Goal: Transaction & Acquisition: Download file/media

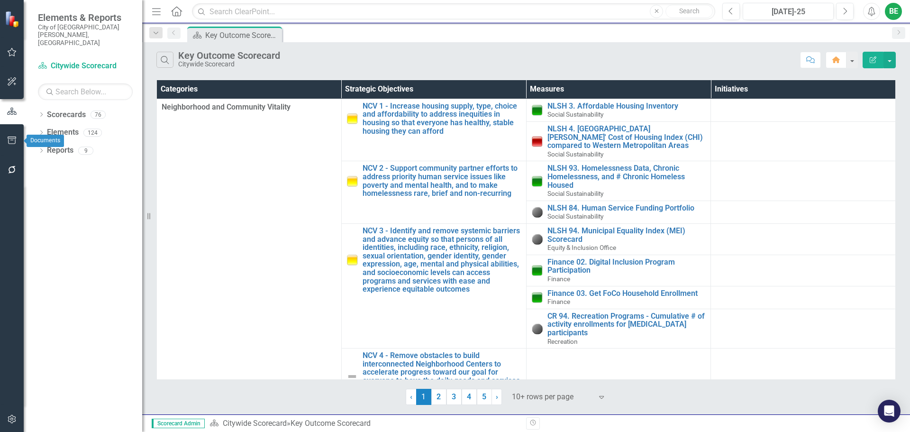
click at [13, 138] on icon "button" at bounding box center [12, 140] width 10 height 8
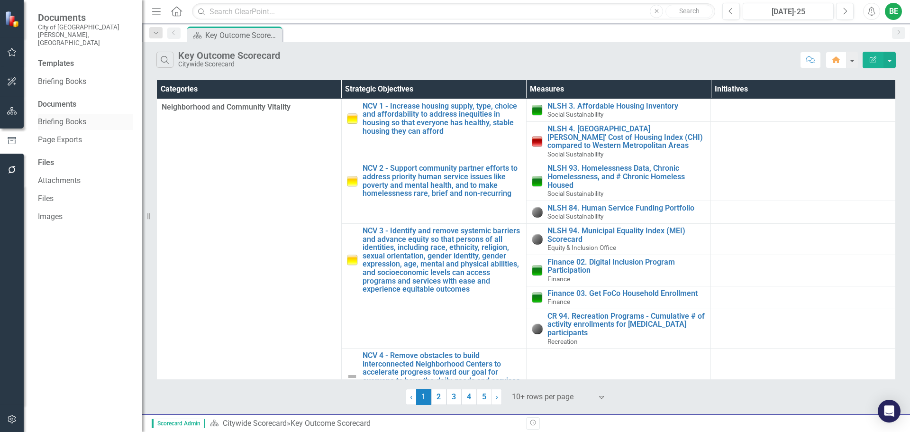
click at [70, 117] on link "Briefing Books" at bounding box center [85, 122] width 95 height 11
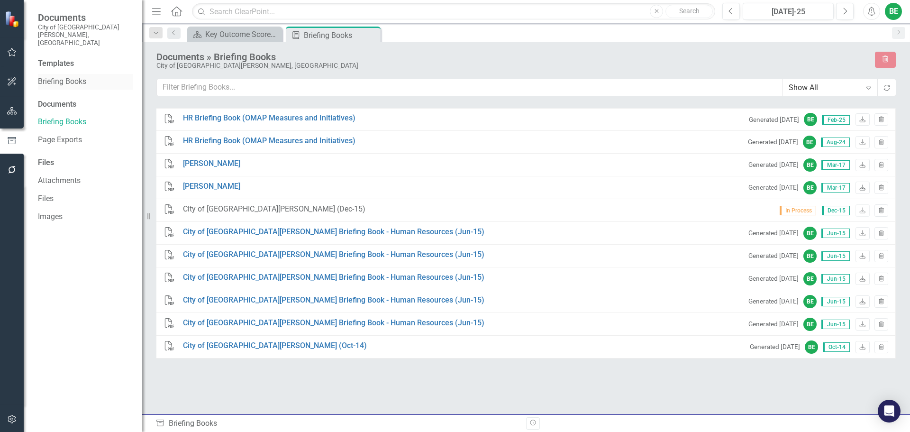
click at [70, 76] on link "Briefing Books" at bounding box center [85, 81] width 95 height 11
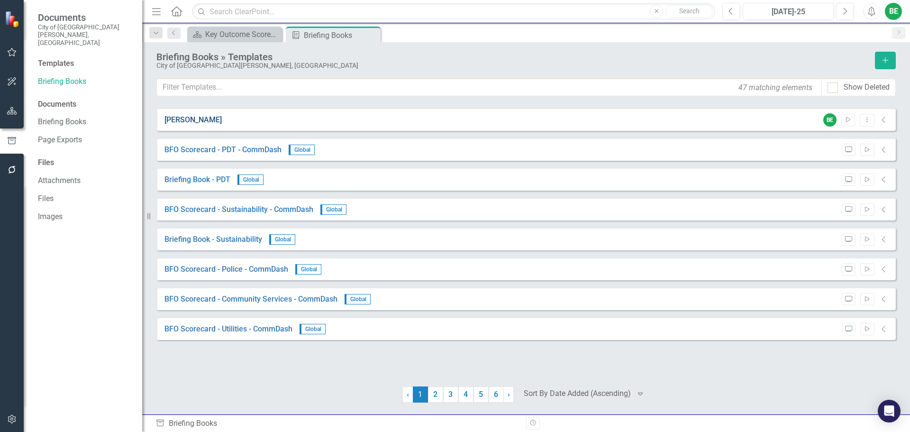
click at [180, 117] on link "[PERSON_NAME]" at bounding box center [192, 120] width 57 height 11
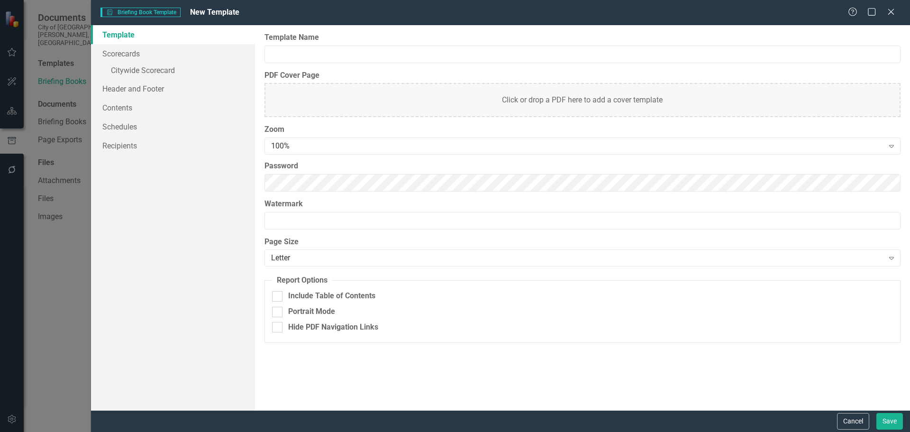
type input "[PERSON_NAME]"
checkbox input "true"
click at [894, 11] on icon "Close" at bounding box center [890, 11] width 12 height 9
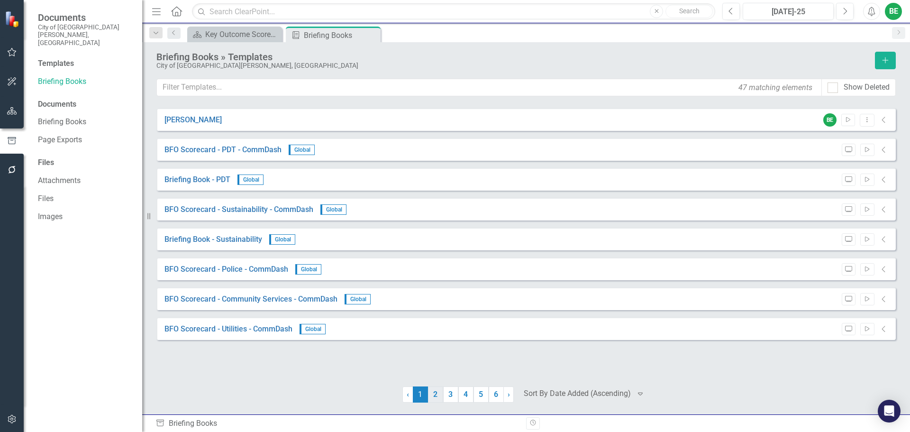
click at [436, 393] on link "2" at bounding box center [435, 394] width 15 height 16
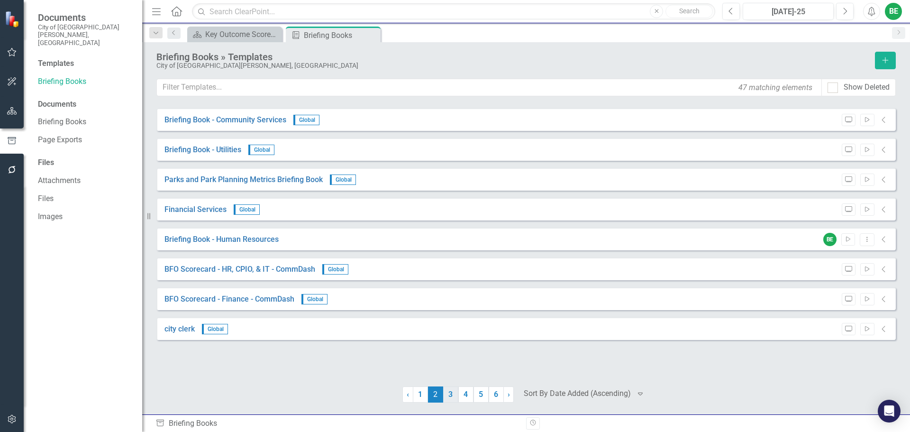
click at [452, 396] on link "3" at bounding box center [450, 394] width 15 height 16
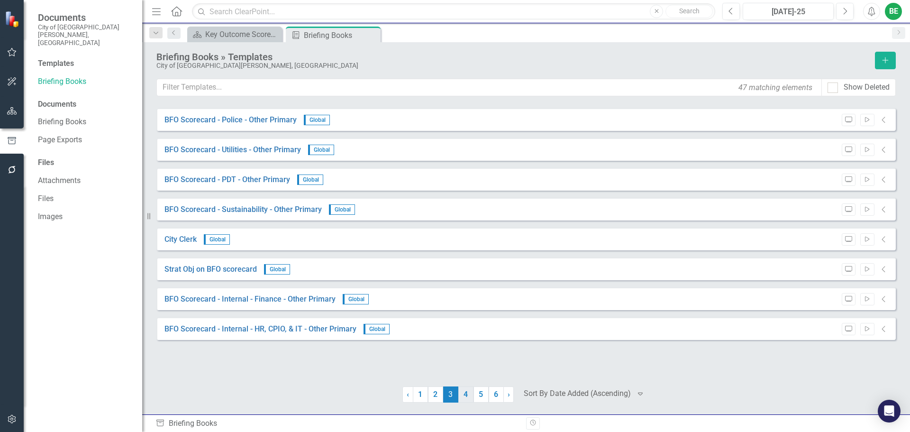
click at [465, 394] on link "4" at bounding box center [465, 394] width 15 height 16
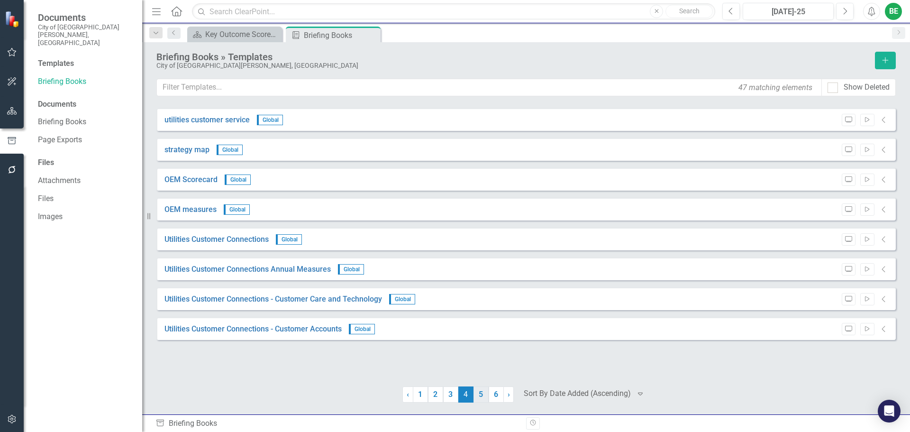
click at [478, 394] on link "5" at bounding box center [480, 394] width 15 height 16
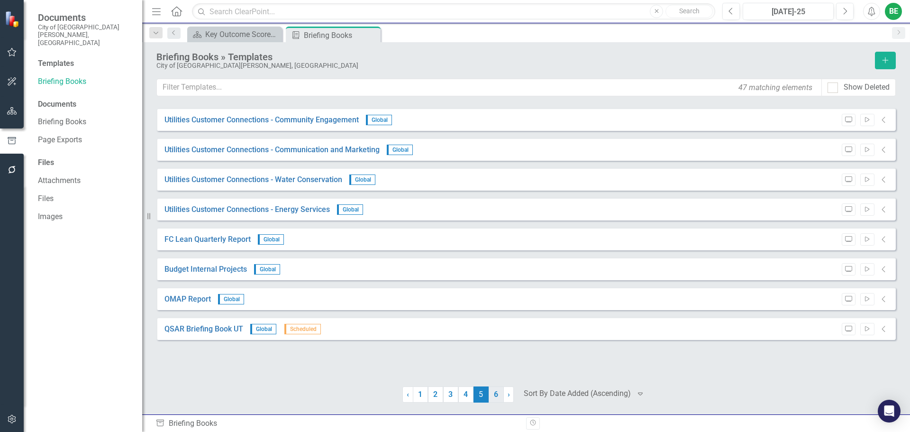
click at [491, 393] on link "6" at bounding box center [495, 394] width 15 height 16
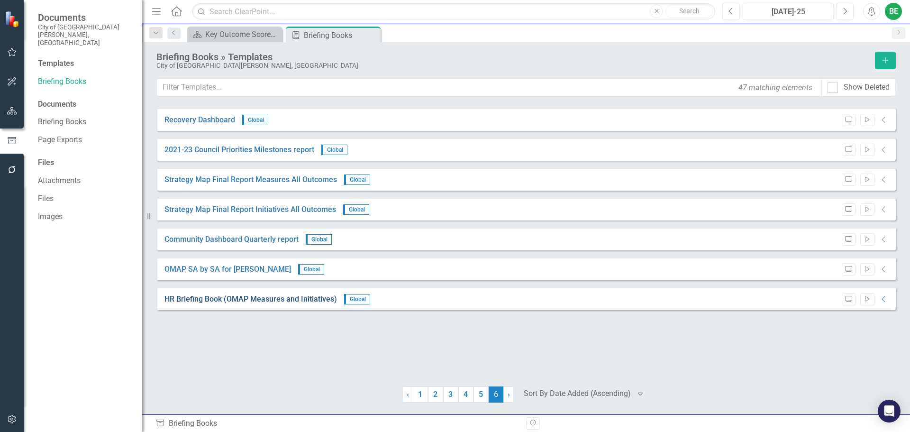
click at [309, 298] on link "HR Briefing Book (OMAP Measures and Initiatives)" at bounding box center [250, 299] width 172 height 11
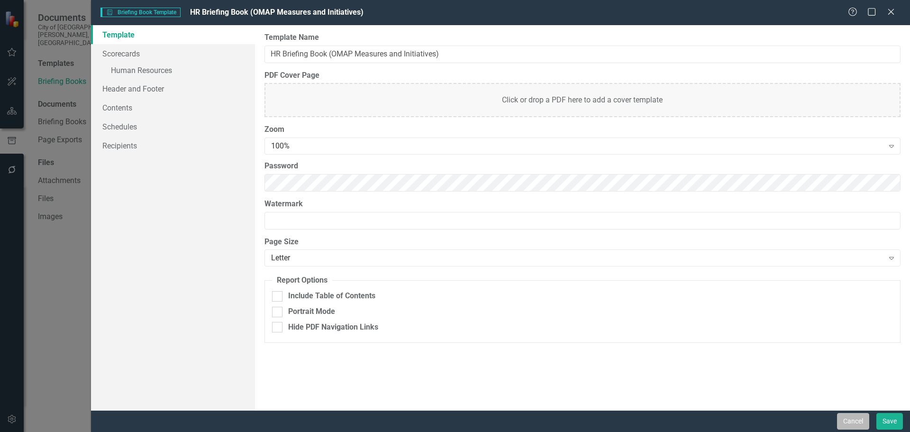
click at [852, 421] on button "Cancel" at bounding box center [853, 421] width 32 height 17
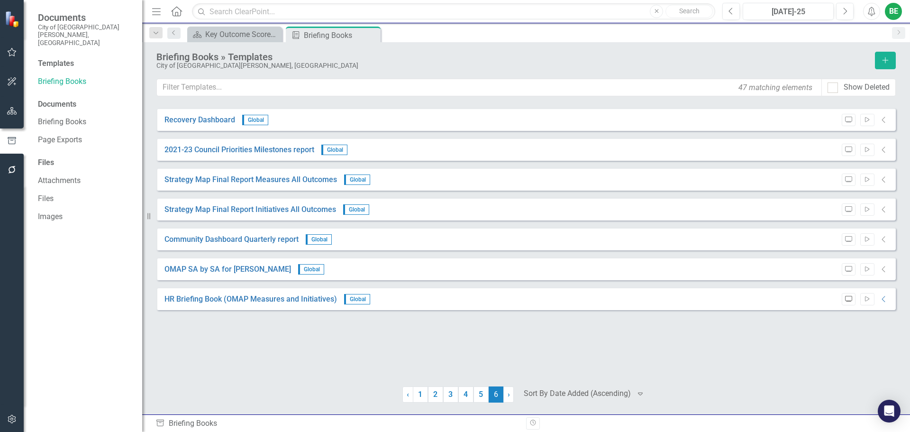
click at [848, 298] on icon "Preview" at bounding box center [848, 299] width 7 height 6
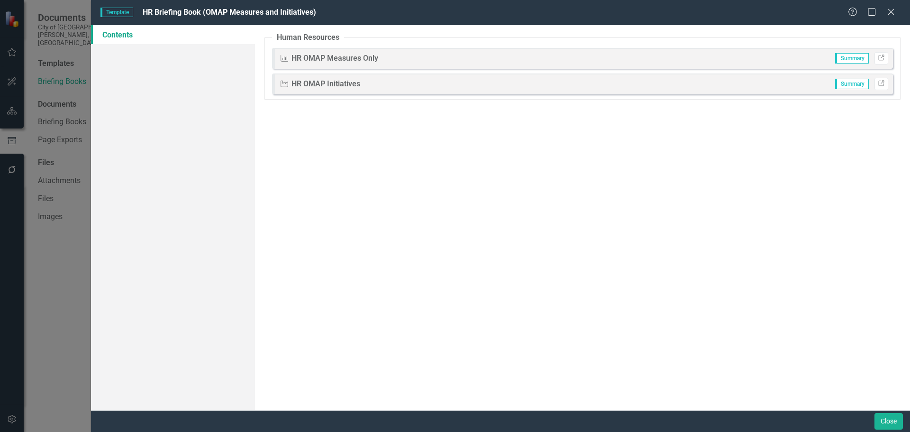
click at [362, 59] on div "HR OMAP Measures Only" at bounding box center [334, 58] width 87 height 11
click at [844, 59] on span "Summary" at bounding box center [852, 58] width 34 height 10
click at [880, 56] on icon "Link" at bounding box center [880, 58] width 7 height 6
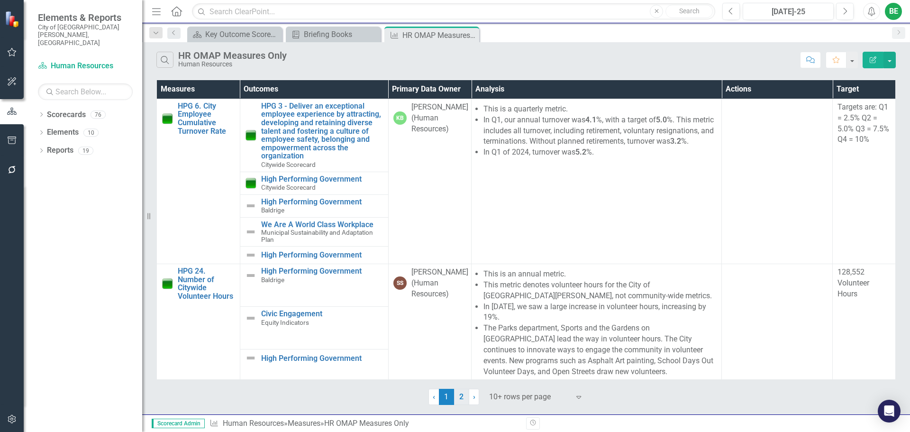
click at [460, 395] on link "2" at bounding box center [461, 396] width 15 height 16
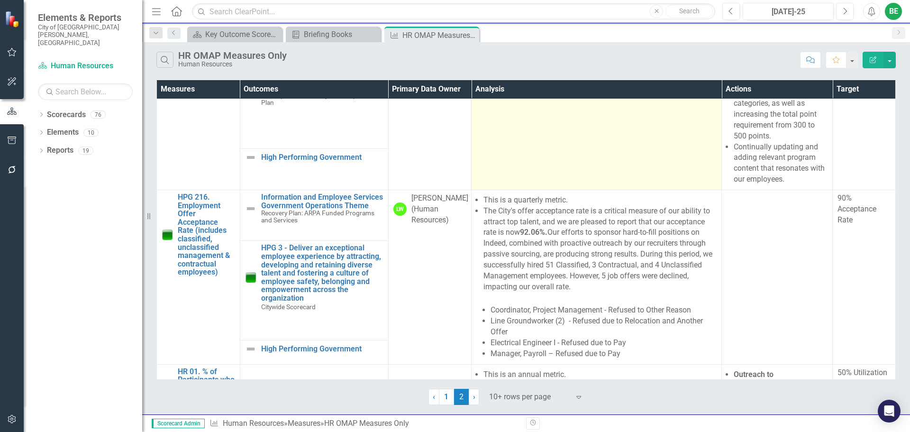
scroll to position [237, 0]
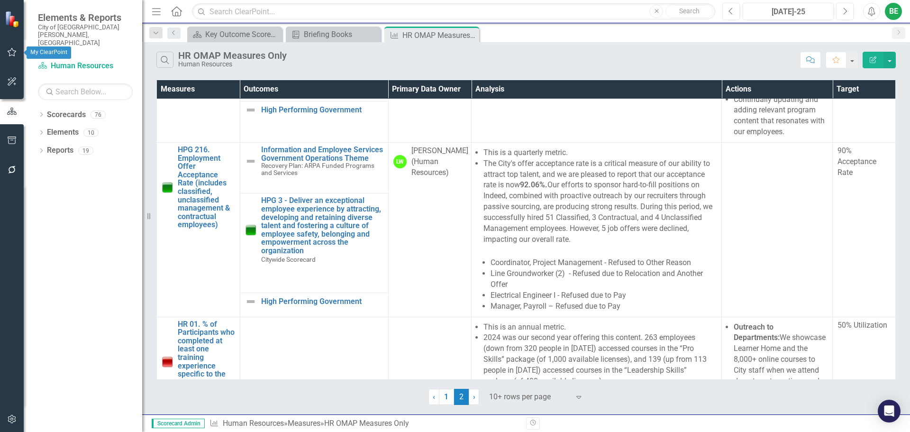
click at [11, 50] on icon "button" at bounding box center [12, 52] width 10 height 8
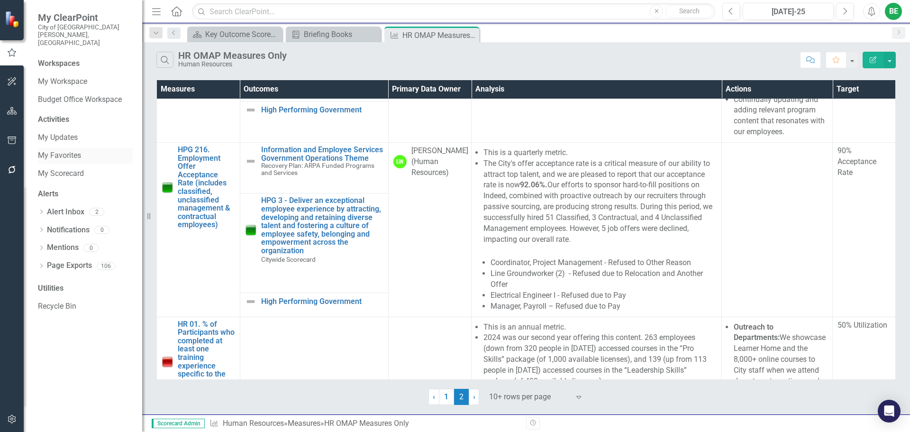
click at [72, 150] on link "My Favorites" at bounding box center [85, 155] width 95 height 11
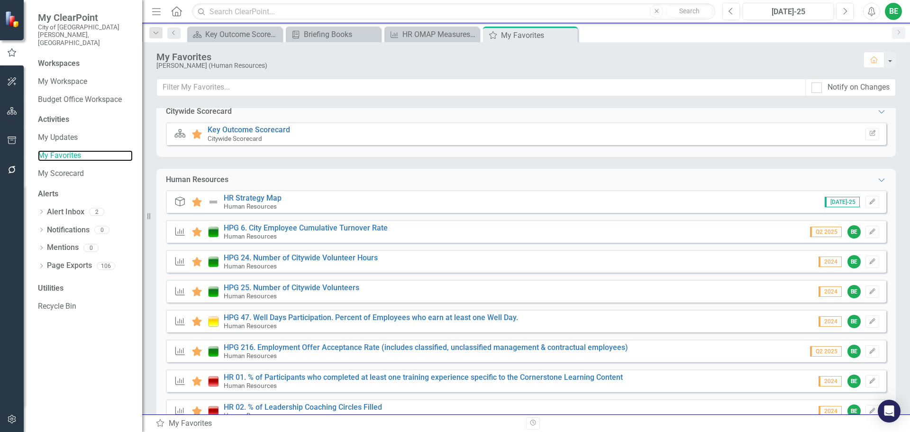
scroll to position [393, 0]
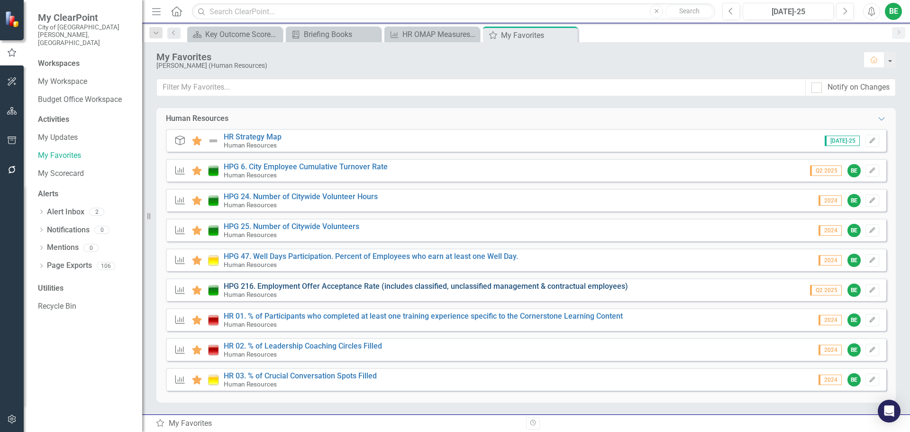
click at [253, 285] on link "HPG 216. Employment Offer Acceptance Rate (includes classified, unclassified ma…" at bounding box center [426, 285] width 404 height 9
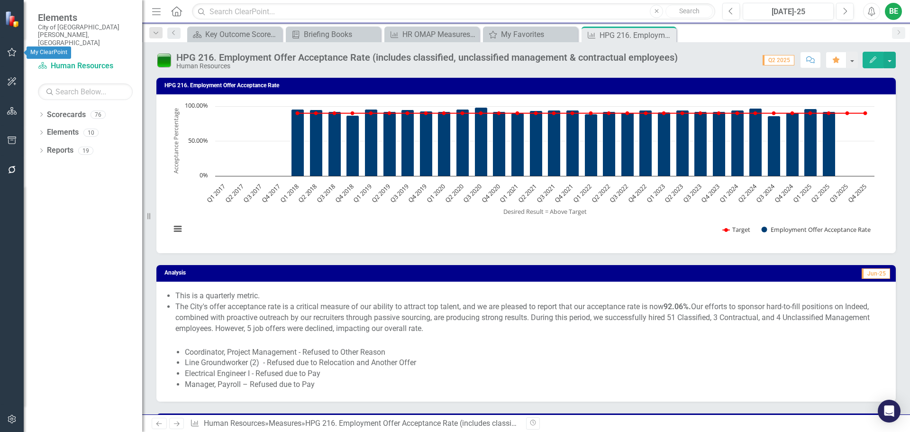
click at [17, 52] on button "button" at bounding box center [11, 53] width 21 height 20
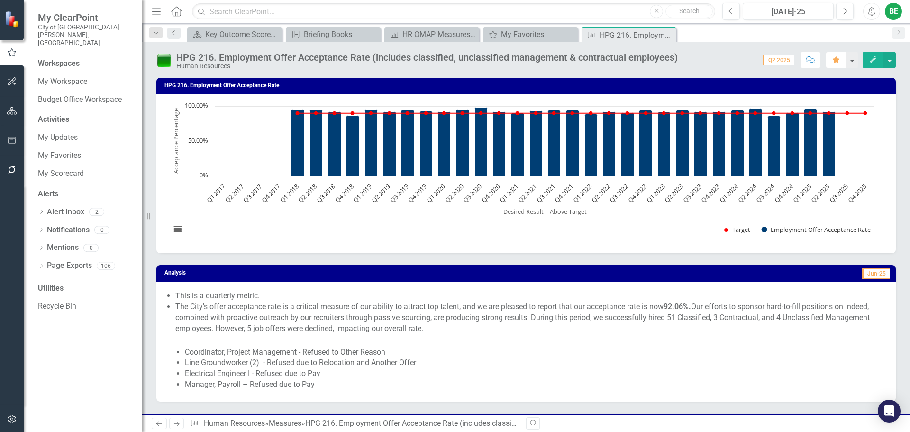
click at [177, 32] on icon "Previous" at bounding box center [174, 33] width 8 height 6
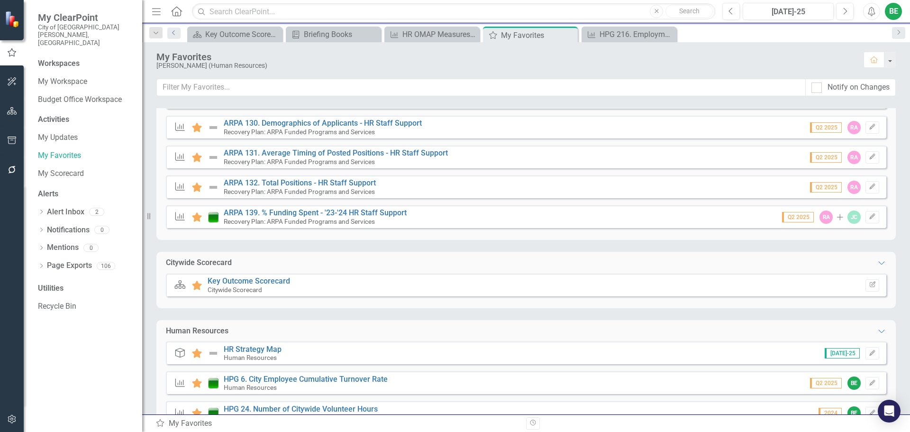
scroll to position [237, 0]
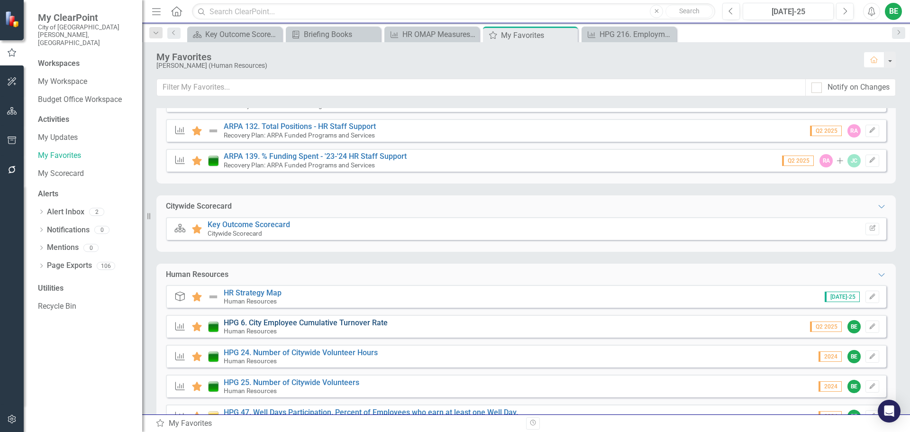
click at [271, 320] on link "HPG 6. City Employee Cumulative Turnover Rate" at bounding box center [306, 322] width 164 height 9
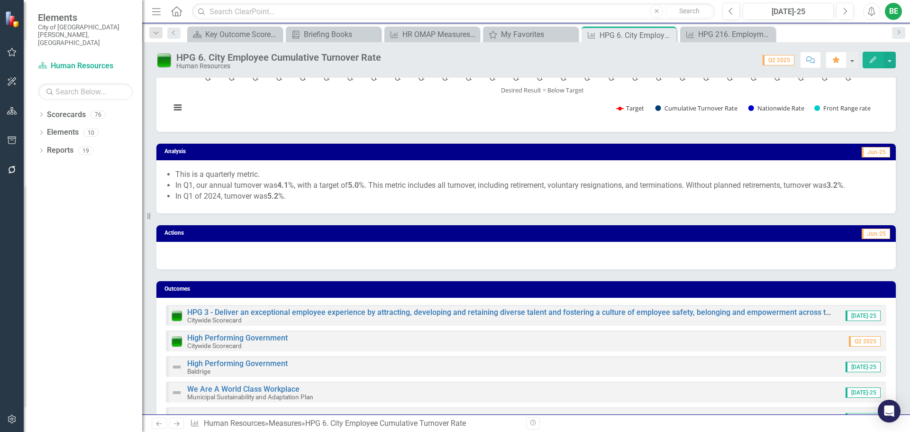
scroll to position [115, 0]
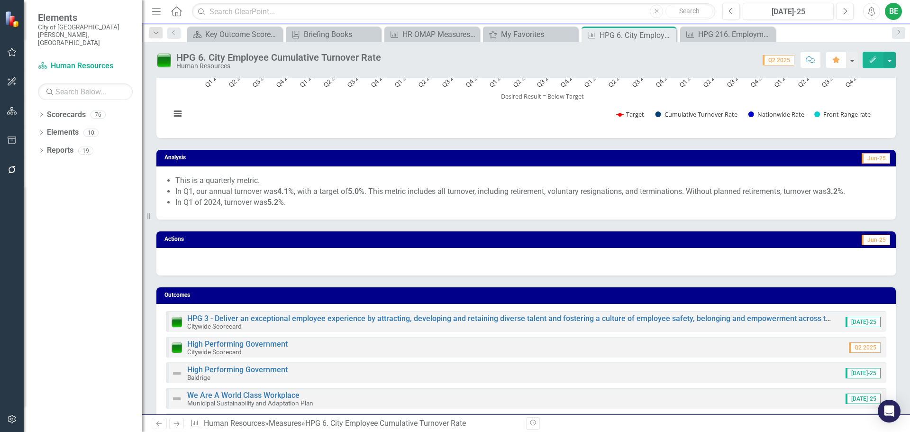
click at [870, 60] on icon "Edit" at bounding box center [872, 59] width 9 height 7
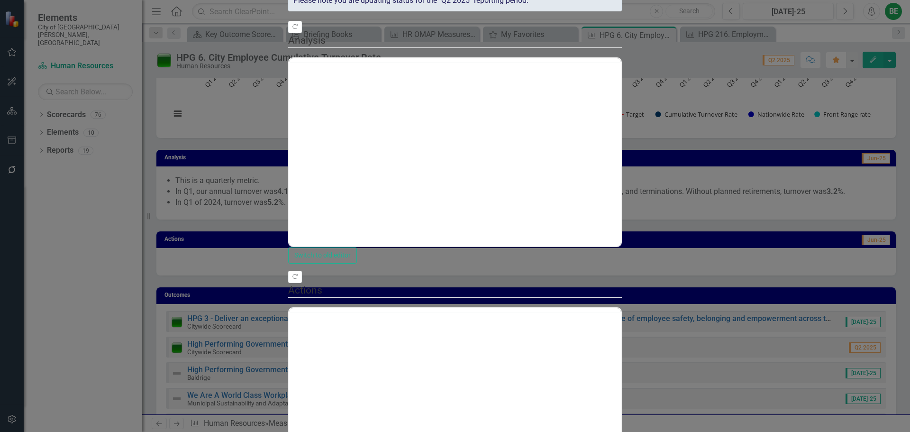
scroll to position [0, 0]
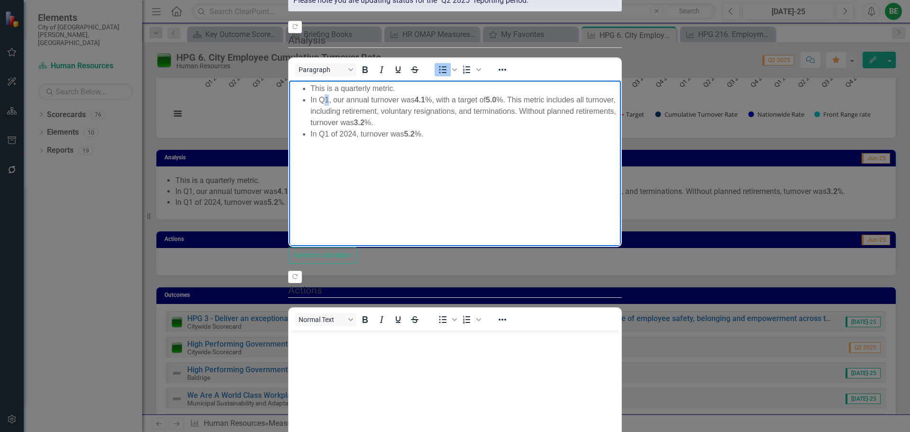
click at [326, 97] on li "In Q1, our annual turnover was 4.1 %, with a target of 5.0 %. This metric inclu…" at bounding box center [464, 111] width 308 height 34
click at [325, 128] on li "In Q1 of 2024, turnover was 5.2 %." at bounding box center [464, 133] width 308 height 11
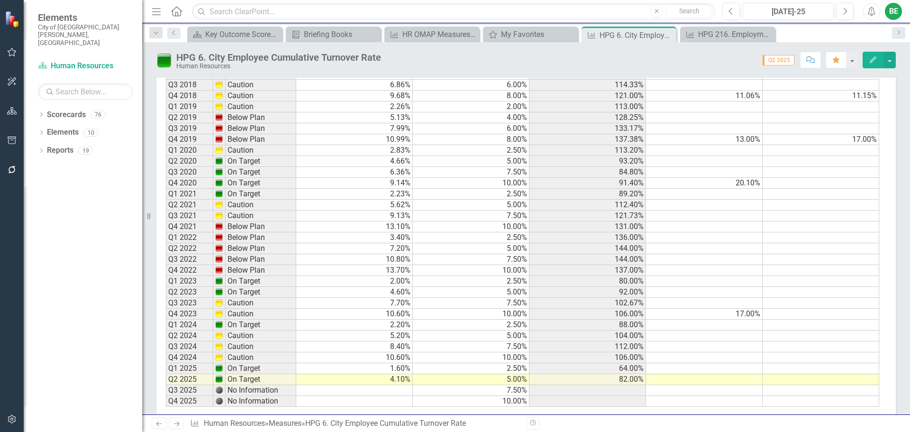
scroll to position [1076, 0]
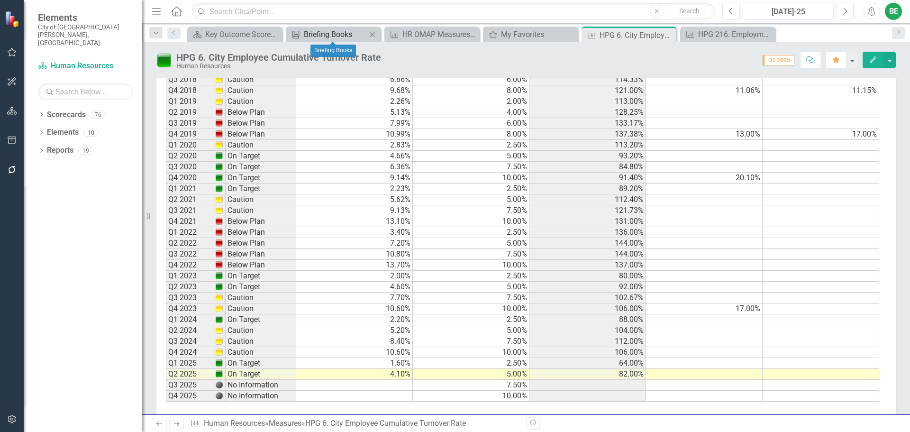
click at [355, 35] on div "Briefing Books" at bounding box center [335, 34] width 63 height 12
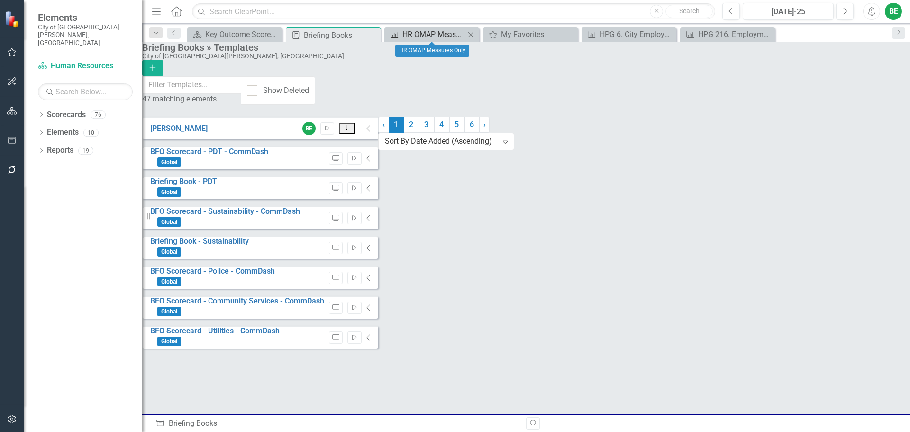
click at [426, 31] on div "HR OMAP Measures Only" at bounding box center [433, 34] width 63 height 12
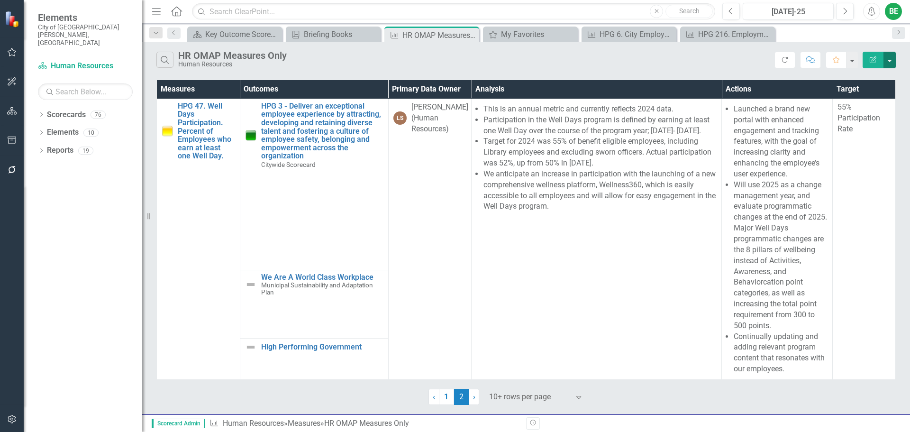
click at [891, 59] on button "button" at bounding box center [889, 60] width 12 height 17
click at [787, 58] on icon "button" at bounding box center [785, 60] width 6 height 6
click at [450, 391] on link "1" at bounding box center [446, 396] width 15 height 16
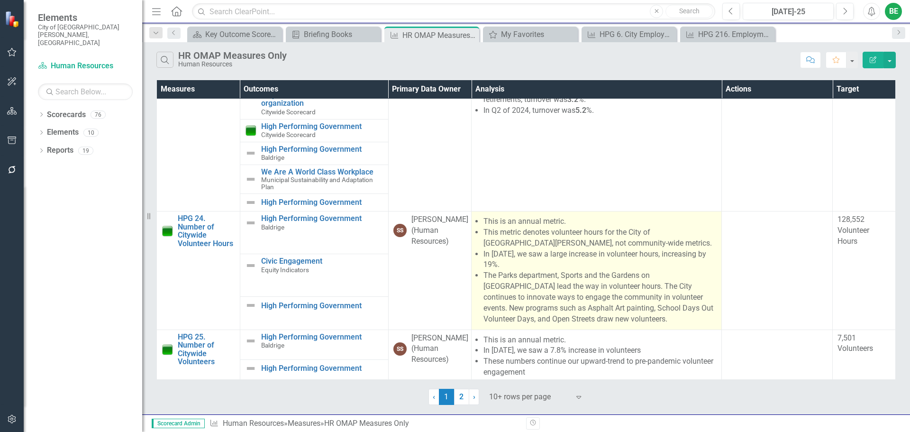
scroll to position [56, 0]
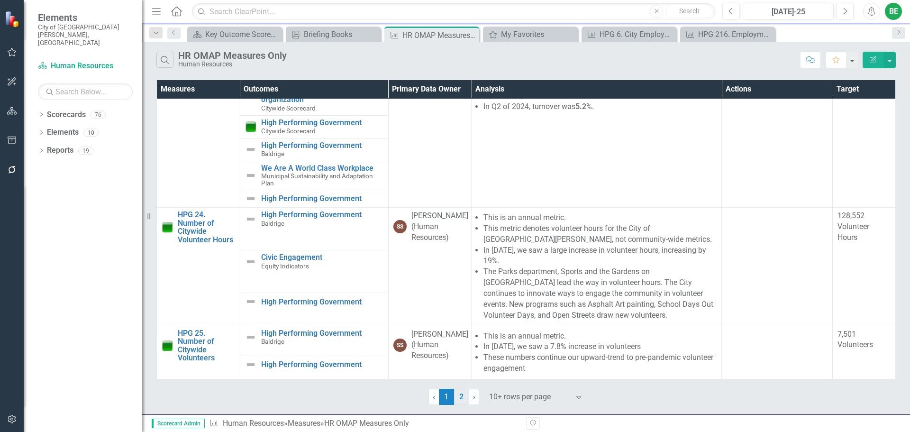
click at [463, 397] on link "2" at bounding box center [461, 396] width 15 height 16
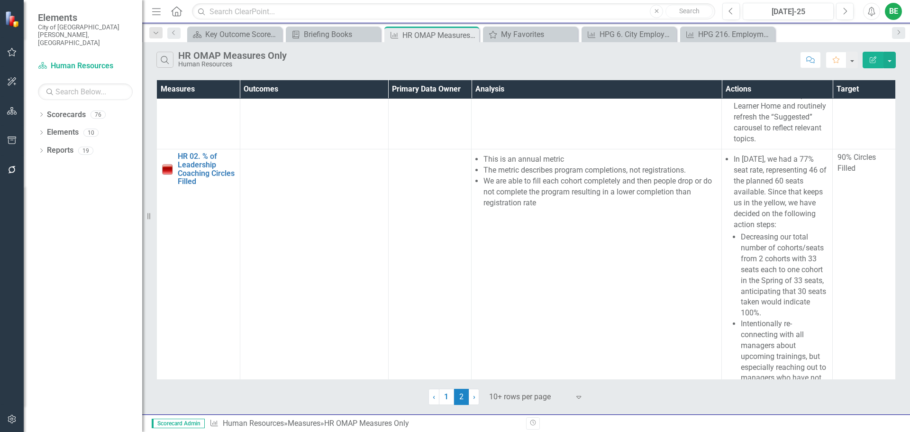
scroll to position [1280, 0]
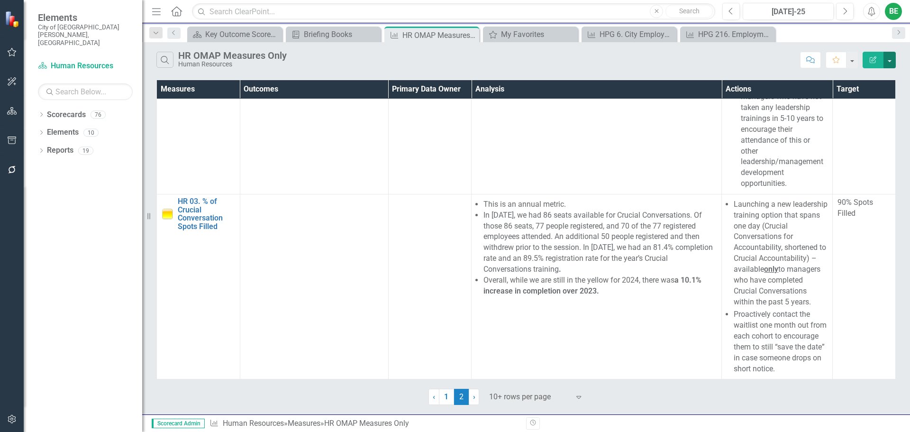
click at [890, 60] on button "button" at bounding box center [889, 60] width 12 height 17
click at [857, 97] on link "PDF Export to PDF" at bounding box center [857, 97] width 75 height 18
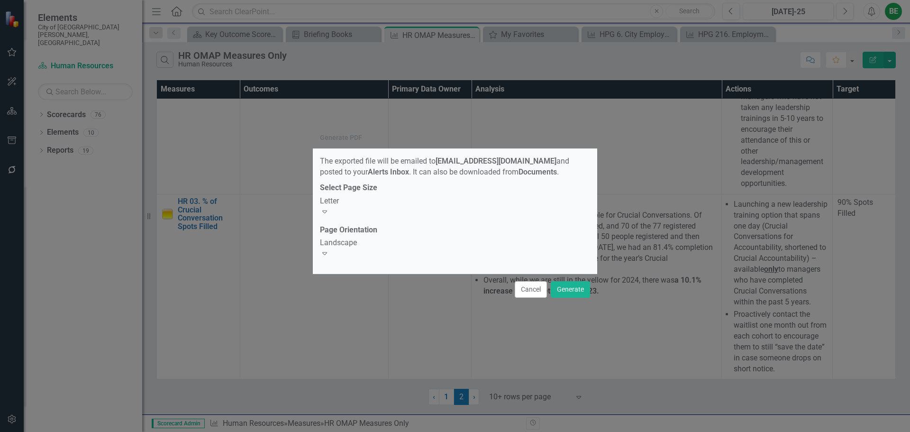
click at [329, 210] on icon "Expand" at bounding box center [324, 211] width 9 height 8
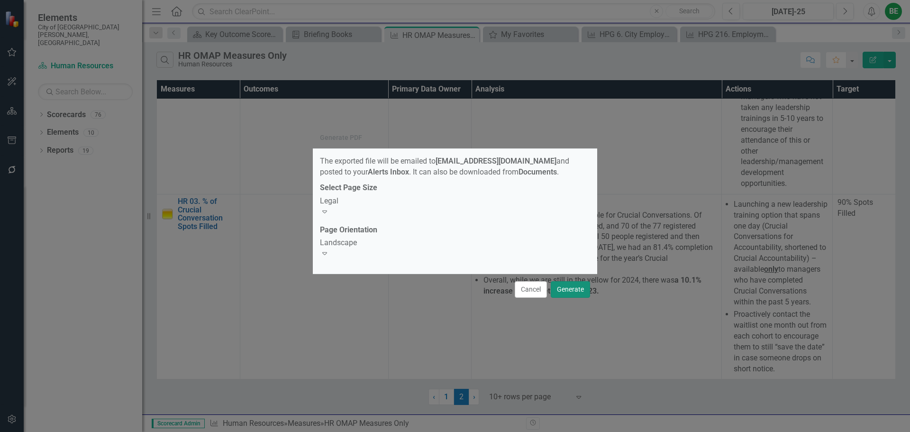
click at [570, 284] on button "Generate" at bounding box center [569, 289] width 39 height 17
